Goal: Information Seeking & Learning: Learn about a topic

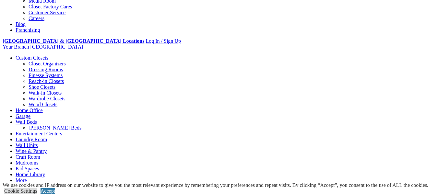
scroll to position [227, 0]
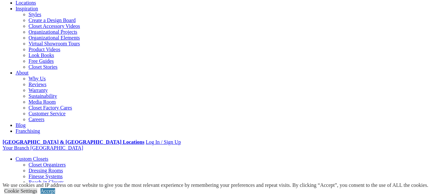
scroll to position [0, 0]
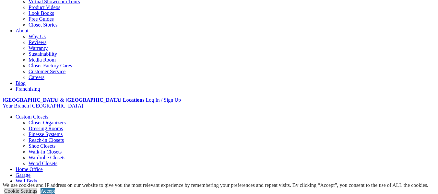
scroll to position [65, 0]
